Goal: Check status: Verify the current state of an ongoing process or item

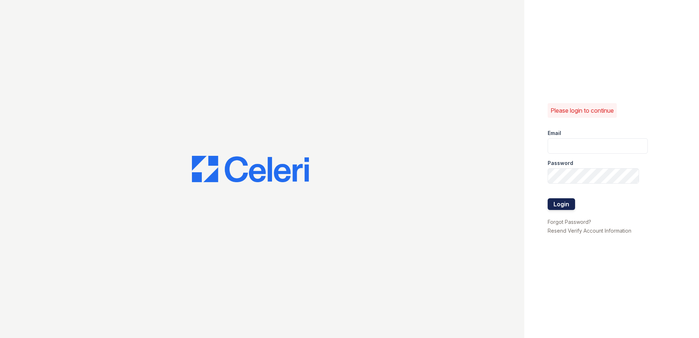
type input "grosariogaro@trinity-pm.com"
click at [569, 201] on button "Login" at bounding box center [560, 204] width 27 height 12
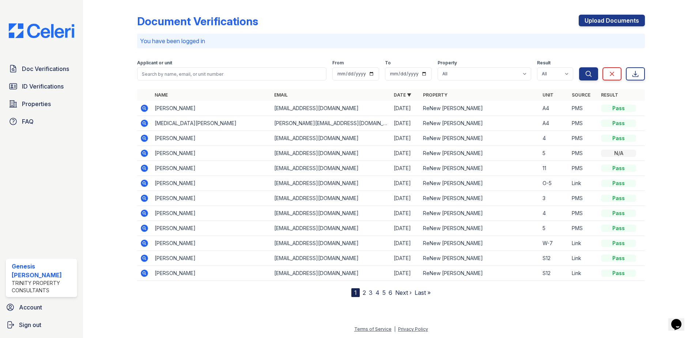
click at [365, 294] on link "2" at bounding box center [364, 292] width 3 height 7
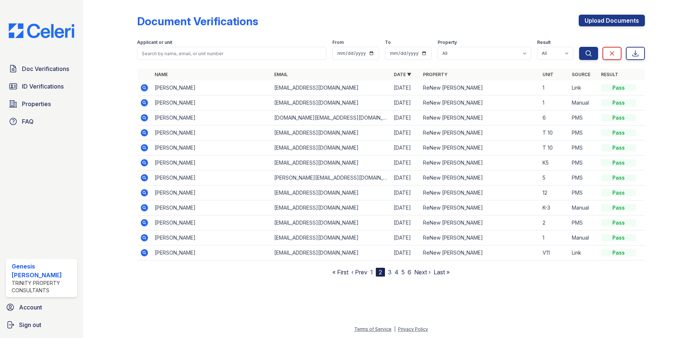
click at [243, 46] on div "Applicant or unit" at bounding box center [231, 42] width 189 height 7
click at [237, 55] on input "search" at bounding box center [231, 53] width 189 height 13
type input "jasmine"
click at [579, 47] on button "Search" at bounding box center [588, 53] width 19 height 13
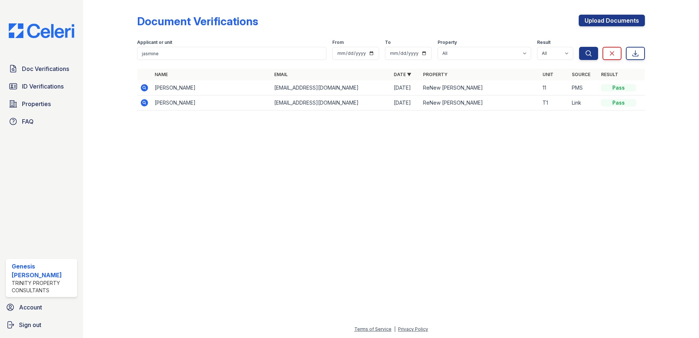
click at [143, 104] on icon at bounding box center [144, 102] width 7 height 7
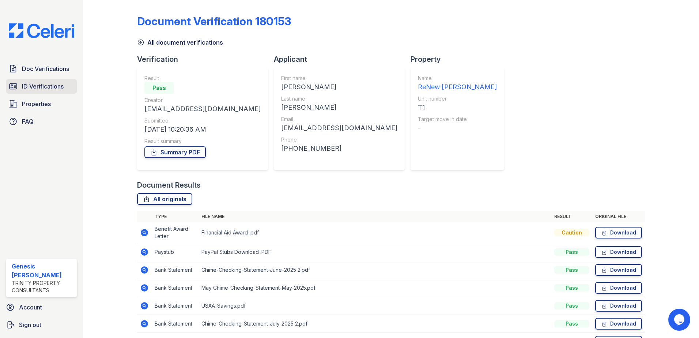
click at [45, 90] on span "ID Verifications" at bounding box center [43, 86] width 42 height 9
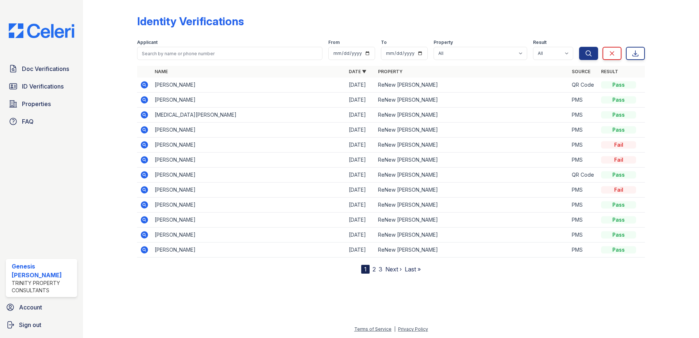
click at [144, 86] on icon at bounding box center [144, 84] width 7 height 7
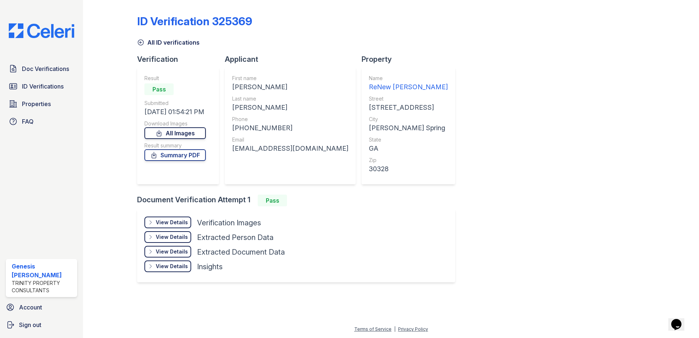
click at [175, 134] on link "All Images" at bounding box center [174, 133] width 61 height 12
click at [168, 220] on div "View Details" at bounding box center [172, 222] width 32 height 7
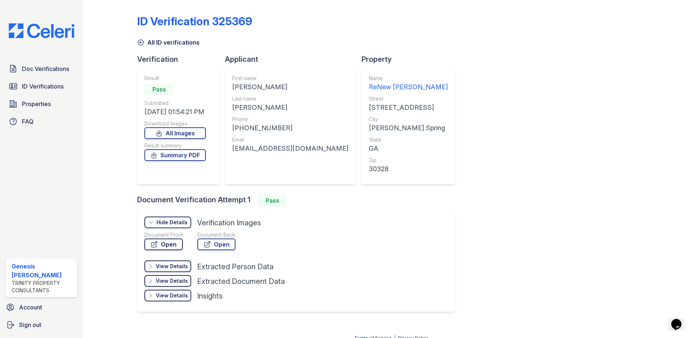
click at [170, 246] on link "Open" at bounding box center [163, 244] width 38 height 12
